Goal: Information Seeking & Learning: Learn about a topic

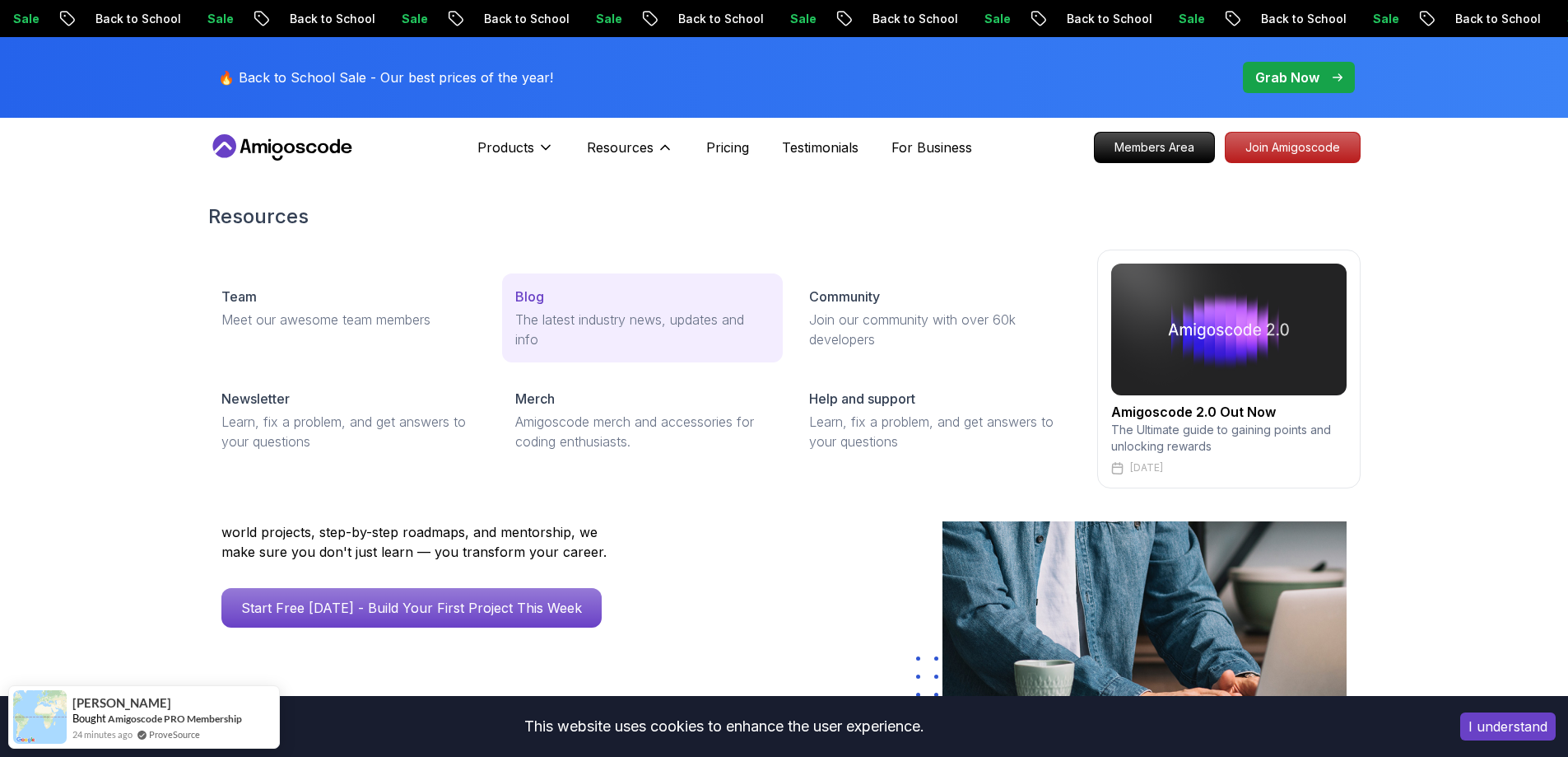
click at [548, 286] on link "Blog The latest industry news, updates and info" at bounding box center [642, 318] width 281 height 89
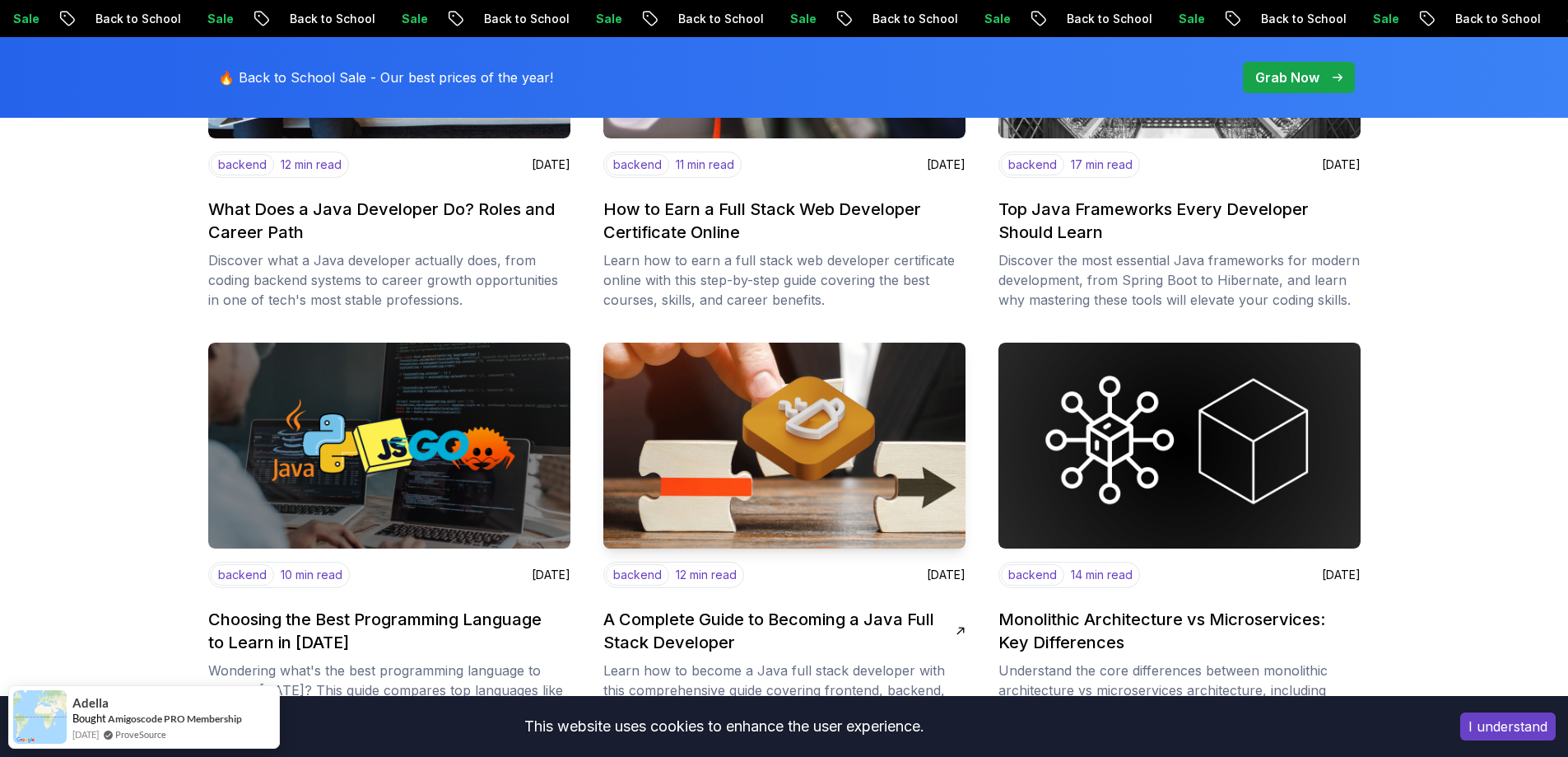
scroll to position [741, 0]
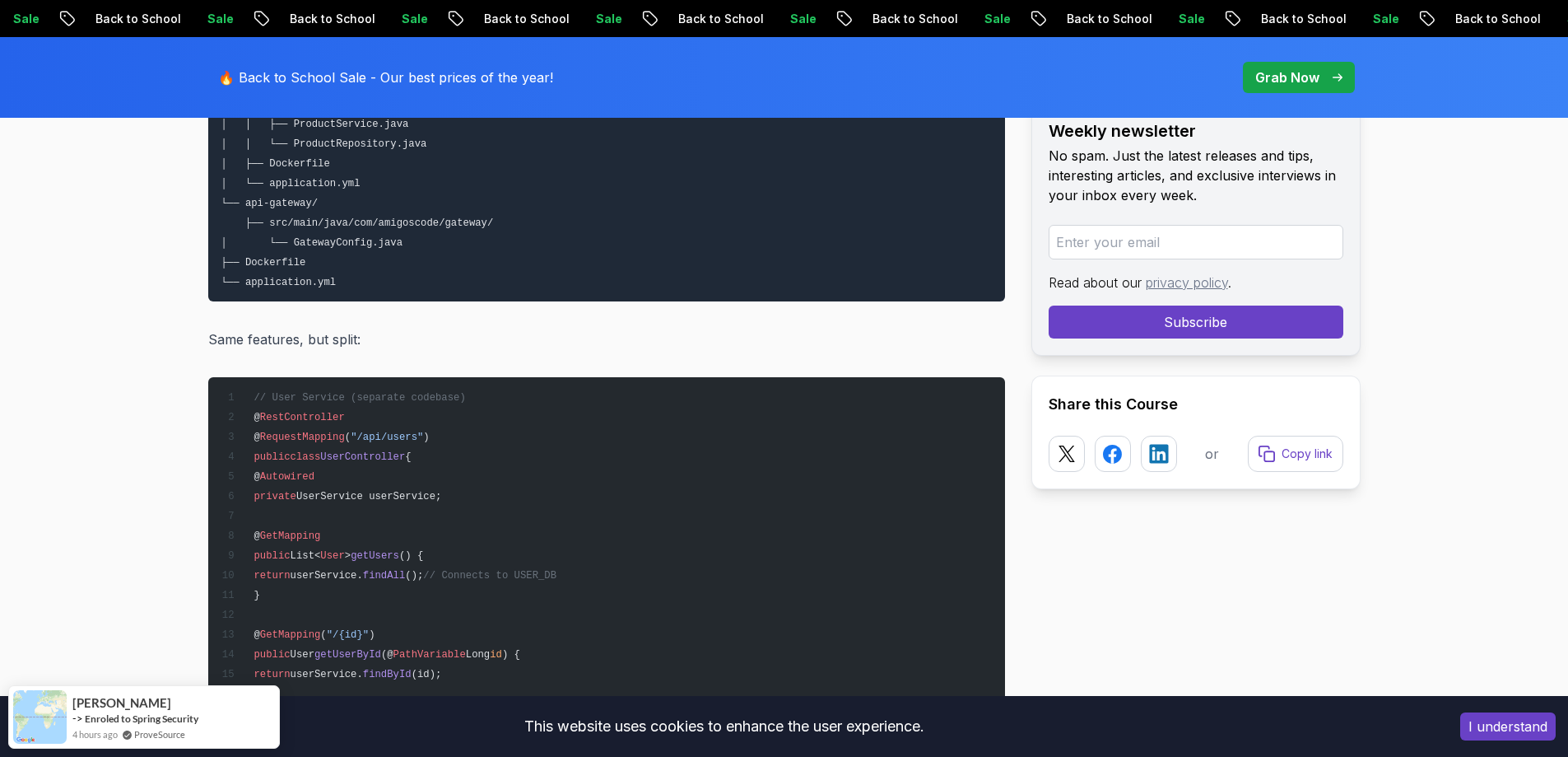
scroll to position [4776, 0]
